Goal: Information Seeking & Learning: Learn about a topic

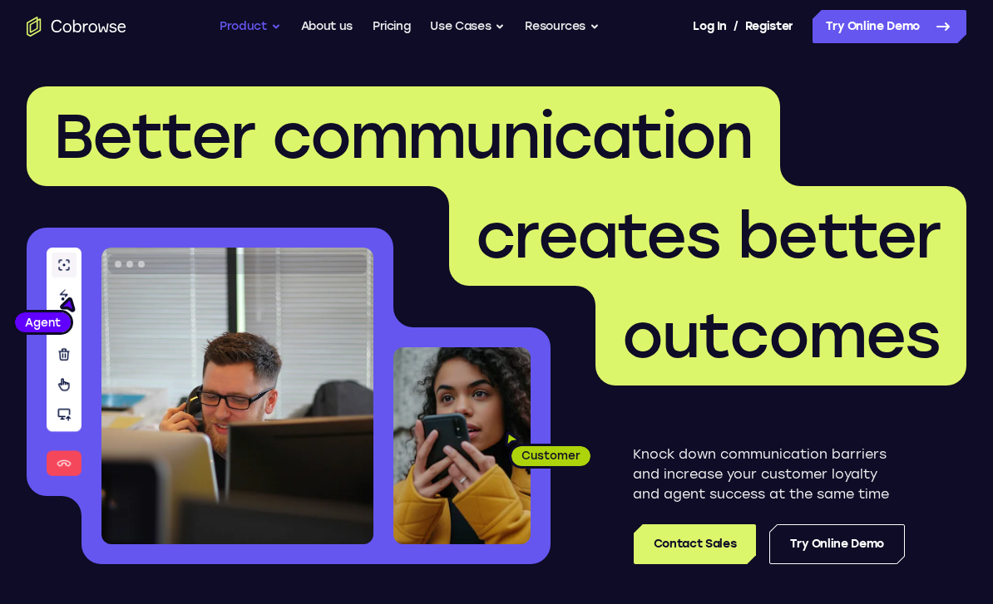
click at [243, 40] on button "Product" at bounding box center [250, 26] width 62 height 33
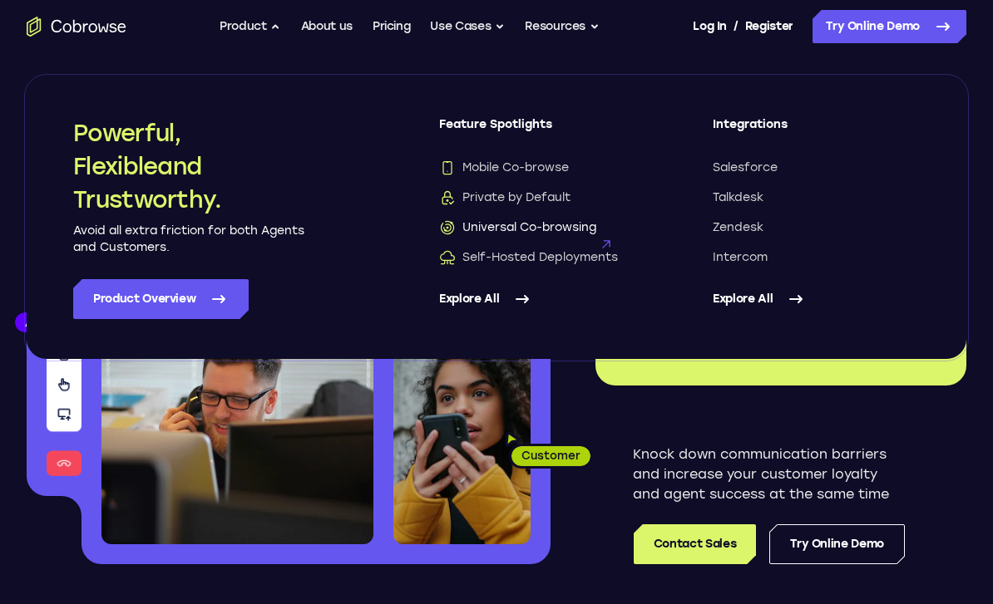
click at [545, 223] on span "Universal Co-browsing" at bounding box center [517, 227] width 157 height 17
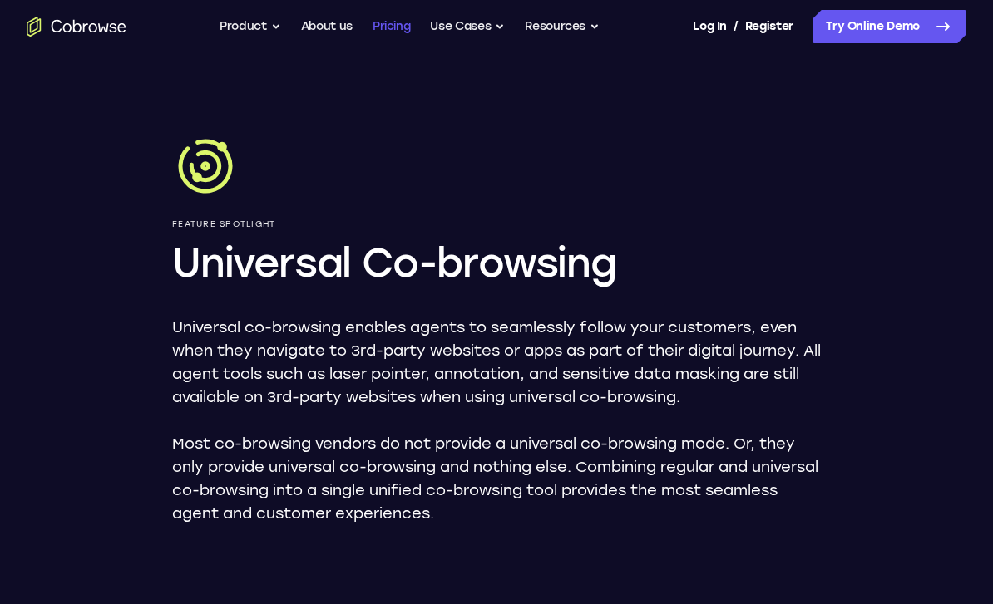
click at [391, 18] on link "Pricing" at bounding box center [391, 26] width 38 height 33
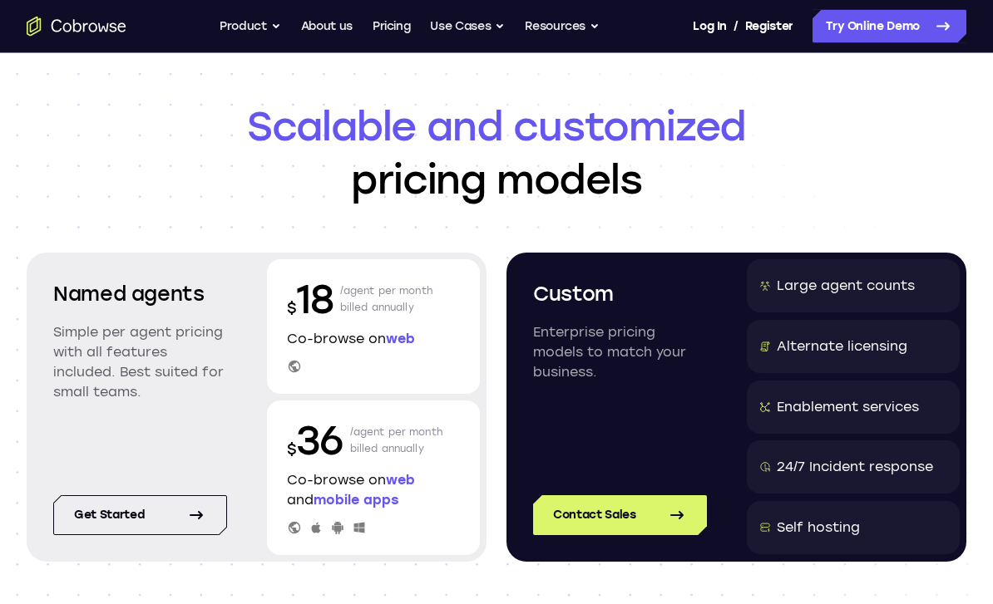
scroll to position [30, 0]
